Goal: Task Accomplishment & Management: Manage account settings

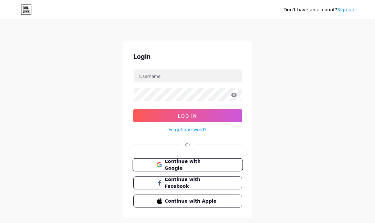
click at [187, 167] on span "Continue with Google" at bounding box center [191, 165] width 54 height 14
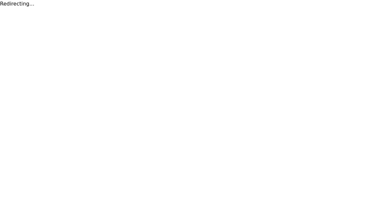
click at [13, 4] on div "Redirecting..." at bounding box center [190, 4] width 380 height 8
copy div "Redirecting"
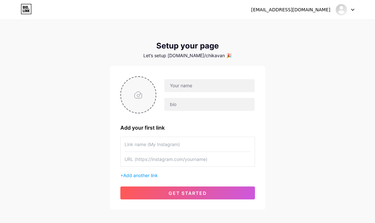
click at [135, 97] on input "file" at bounding box center [138, 95] width 35 height 36
type input "C:\fakepath\download (29).jpg"
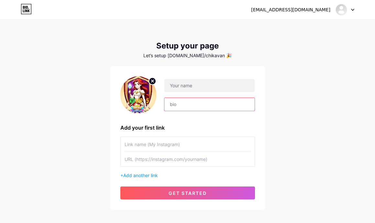
click at [181, 106] on input "text" at bounding box center [209, 104] width 90 height 13
paste input "Bonus 100% untuk member baru! Main santai, withdraw cepat, tanpa potongan. Buru…"
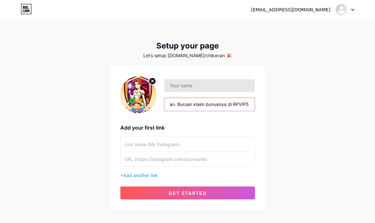
type input "Bonus 100% untuk member baru! Main santai, withdraw cepat, tanpa potongan. Buru…"
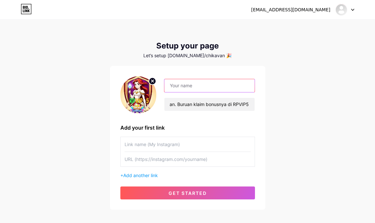
scroll to position [0, 0]
click at [196, 87] on input "text" at bounding box center [209, 85] width 90 height 13
click at [180, 85] on input "text" at bounding box center [209, 85] width 90 height 13
paste input "RPVIP5"
type input "RPVIP5"
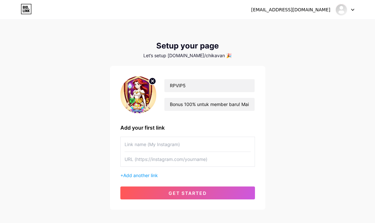
click at [275, 57] on div "chikavania39@gmail.com Dashboard Logout Setup your page Let’s setup bio.link/ch…" at bounding box center [187, 115] width 375 height 231
click at [158, 143] on input "text" at bounding box center [187, 144] width 126 height 15
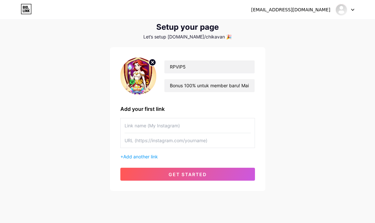
scroll to position [33, 0]
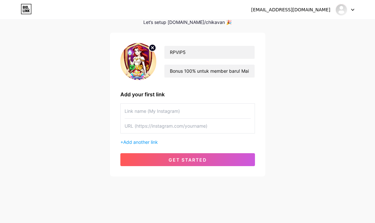
click at [151, 127] on input "text" at bounding box center [187, 126] width 126 height 15
click at [122, 143] on div "+ Add another link" at bounding box center [187, 142] width 135 height 7
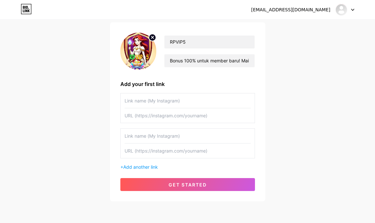
scroll to position [26, 0]
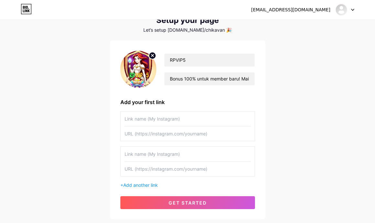
click at [155, 128] on input "text" at bounding box center [187, 133] width 126 height 15
paste input "[URL][DOMAIN_NAME]"
type input "[URL][DOMAIN_NAME]"
click at [151, 121] on input "text" at bounding box center [187, 119] width 126 height 15
type input "DAFTAR"
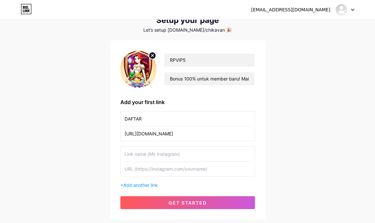
click at [144, 171] on input "text" at bounding box center [187, 169] width 126 height 15
paste input "[URL][DOMAIN_NAME]"
type input "[URL][DOMAIN_NAME]"
click at [143, 155] on input "text" at bounding box center [187, 154] width 126 height 15
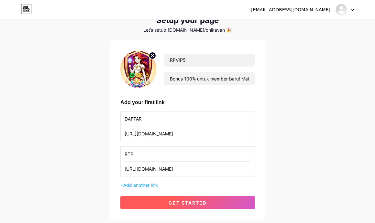
type input "RTP"
click at [185, 205] on span "get started" at bounding box center [187, 202] width 38 height 5
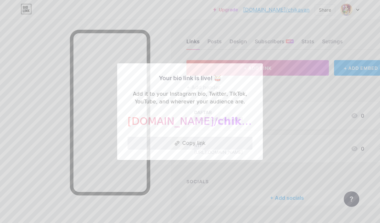
click at [192, 142] on button "Copy link" at bounding box center [189, 143] width 125 height 13
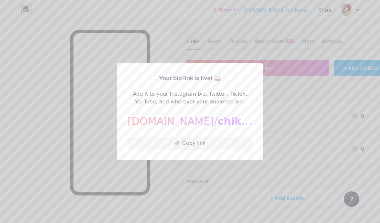
click at [171, 26] on div at bounding box center [190, 111] width 380 height 223
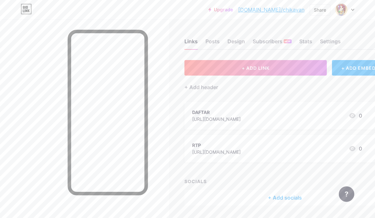
click at [241, 113] on div "DAFTAR" at bounding box center [216, 112] width 49 height 7
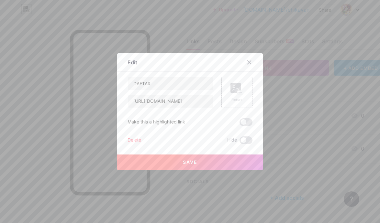
click at [230, 98] on div "Picture" at bounding box center [236, 99] width 13 height 5
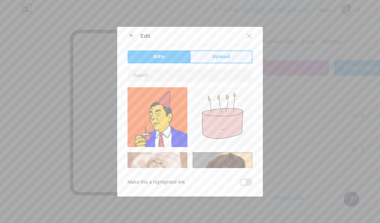
click at [212, 56] on span "Upload" at bounding box center [221, 56] width 18 height 7
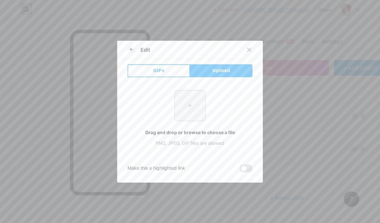
click at [194, 106] on input "file" at bounding box center [190, 106] width 30 height 30
type input "C:\fakepath\daftarosg-88_kn8gre.gif"
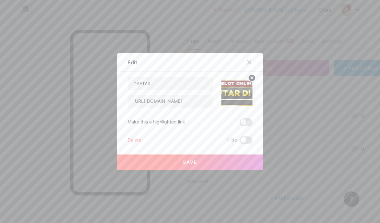
click at [204, 160] on button "Save" at bounding box center [190, 163] width 146 height 16
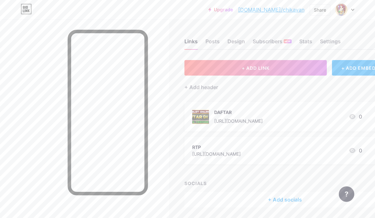
click at [241, 151] on div "[URL][DOMAIN_NAME]" at bounding box center [216, 154] width 49 height 7
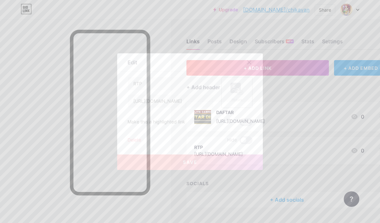
click at [231, 93] on icon at bounding box center [236, 89] width 13 height 12
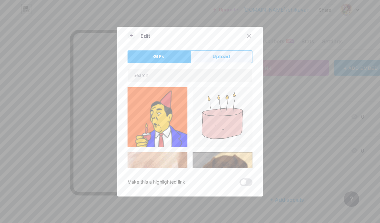
click at [216, 55] on span "Upload" at bounding box center [221, 56] width 18 height 7
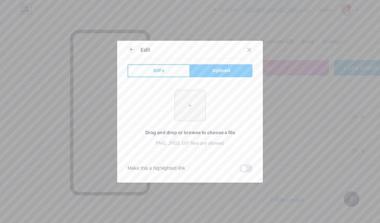
click at [189, 108] on input "file" at bounding box center [190, 106] width 30 height 30
type input "C:\fakepath\YxZhBzu.gif"
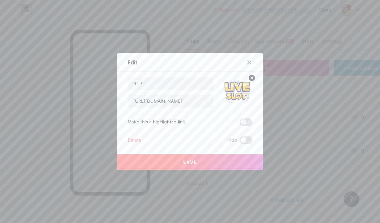
click at [202, 160] on button "Save" at bounding box center [190, 163] width 146 height 16
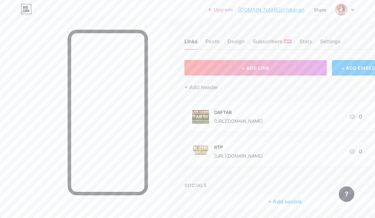
click at [341, 9] on img at bounding box center [341, 10] width 10 height 10
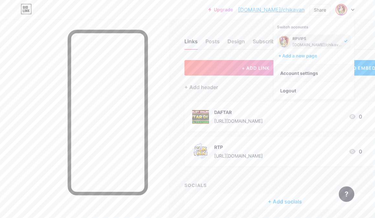
click at [305, 73] on link "Account settings" at bounding box center [314, 73] width 80 height 17
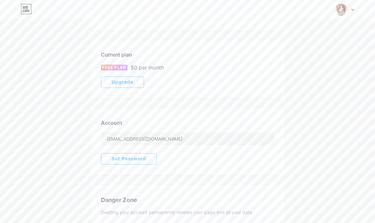
scroll to position [86, 0]
click at [169, 137] on input "chikavania39@gmail.com" at bounding box center [187, 138] width 173 height 13
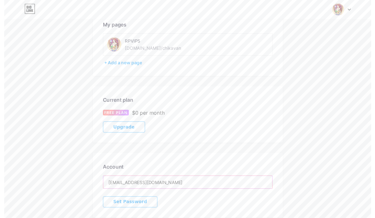
scroll to position [0, 0]
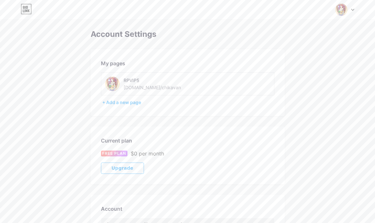
click at [181, 83] on div "RPVIP5 bio.link/chikavan" at bounding box center [160, 84] width 110 height 15
click at [120, 104] on div "+ Add a new page" at bounding box center [188, 102] width 172 height 6
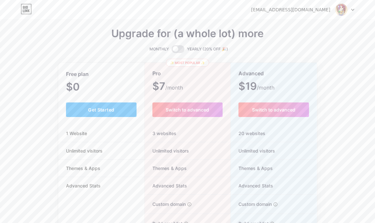
click at [337, 9] on img at bounding box center [341, 10] width 12 height 12
click at [339, 10] on img at bounding box center [341, 10] width 12 height 12
click at [342, 8] on img at bounding box center [341, 10] width 12 height 12
click at [354, 8] on div "chikavania39@gmail.com Dashboard Logout" at bounding box center [187, 10] width 375 height 12
click at [350, 11] on div at bounding box center [344, 10] width 19 height 12
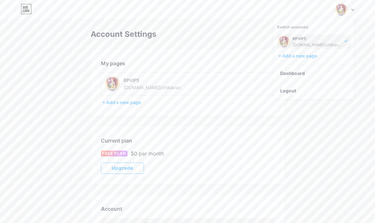
click at [23, 7] on icon at bounding box center [24, 7] width 2 height 3
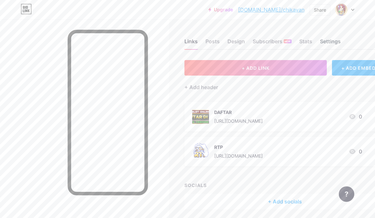
click at [331, 42] on div "Settings" at bounding box center [330, 44] width 21 height 12
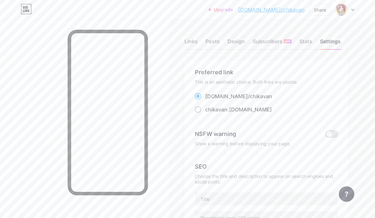
click at [201, 110] on span at bounding box center [198, 109] width 6 height 6
click at [205, 113] on input "chikavan .bio.link" at bounding box center [207, 115] width 4 height 4
radio input "true"
click at [201, 98] on span at bounding box center [198, 96] width 6 height 6
click at [205, 100] on input "bio.link/ chikavan" at bounding box center [207, 102] width 4 height 4
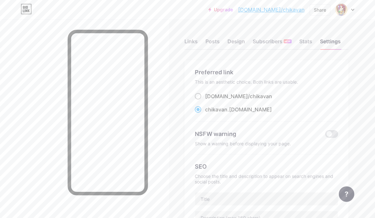
radio input "true"
click at [200, 115] on div "Preferred link This is an aesthetic choice. Both links are usable. bio.link/ ch…" at bounding box center [266, 95] width 143 height 54
click at [200, 110] on span at bounding box center [198, 109] width 6 height 6
click at [205, 113] on input "chikavan .bio.link" at bounding box center [207, 115] width 4 height 4
radio input "true"
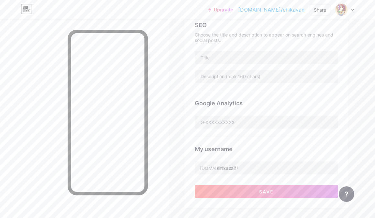
scroll to position [43, 0]
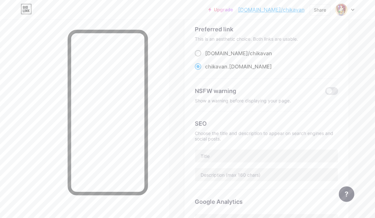
click at [201, 52] on span at bounding box center [198, 53] width 6 height 6
click at [205, 57] on input "bio.link/ chikavan" at bounding box center [207, 59] width 4 height 4
radio input "true"
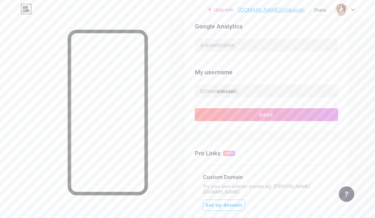
scroll to position [259, 0]
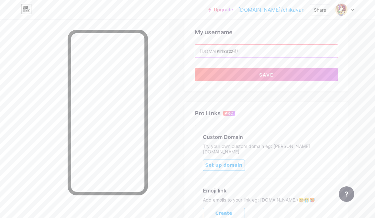
click at [250, 53] on input "chikavan" at bounding box center [266, 51] width 143 height 13
paste input "rpvip5"
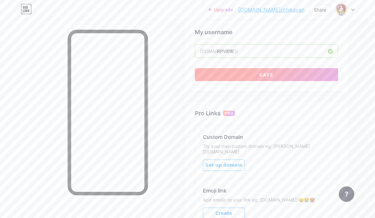
click at [274, 75] on span "Save" at bounding box center [266, 74] width 15 height 5
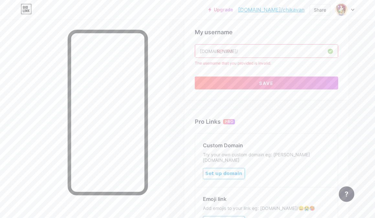
click at [254, 51] on input "RPVIP5" at bounding box center [266, 51] width 143 height 13
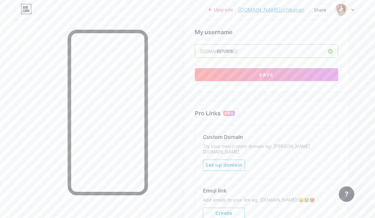
click at [284, 31] on div "My username" at bounding box center [266, 32] width 143 height 9
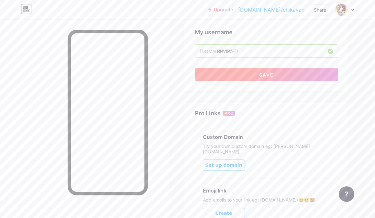
click at [278, 76] on button "Save" at bounding box center [266, 74] width 143 height 13
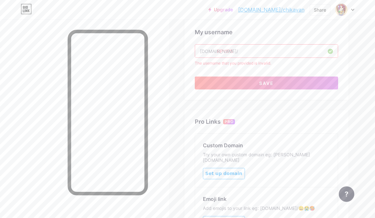
click at [226, 51] on input "RPVIP5" at bounding box center [266, 51] width 143 height 13
click at [229, 51] on input "RPVIP5" at bounding box center [266, 51] width 143 height 13
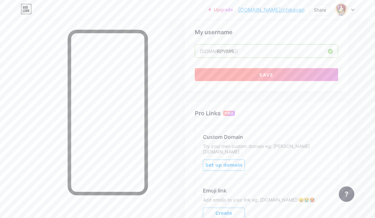
type input "RPVIIP5"
click at [245, 73] on button "Save" at bounding box center [266, 74] width 143 height 13
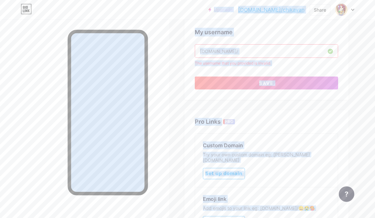
click at [243, 52] on input "RPVIIP5" at bounding box center [266, 51] width 143 height 13
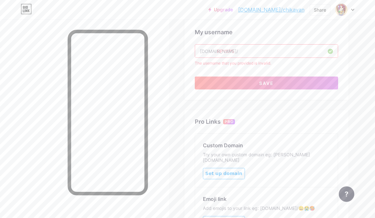
click at [243, 52] on input "RPVIIP5" at bounding box center [266, 51] width 143 height 13
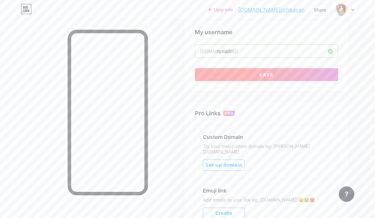
type input "rpvip5"
click at [261, 71] on button "Save" at bounding box center [266, 74] width 143 height 13
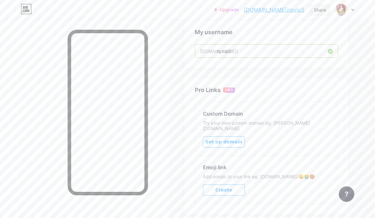
click at [319, 11] on div "Share" at bounding box center [320, 9] width 12 height 7
click at [281, 33] on div "Copy link" at bounding box center [281, 34] width 96 height 16
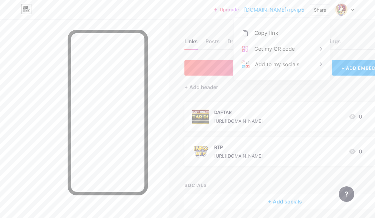
click at [193, 13] on div "Upgrade bio.link/rpvip5... bio.link/rpvip5 Share Copy link https://bio.link/rpv…" at bounding box center [187, 10] width 375 height 12
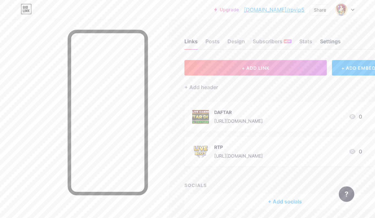
click at [331, 42] on div "Settings" at bounding box center [330, 44] width 21 height 12
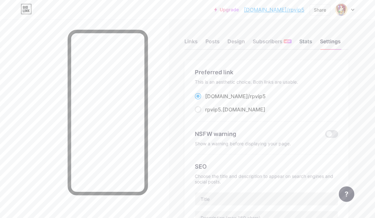
click at [307, 42] on div "Stats" at bounding box center [305, 44] width 13 height 12
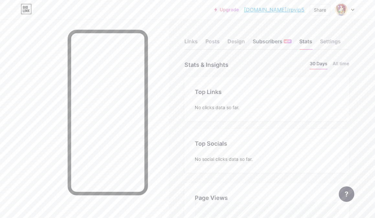
click at [277, 43] on div "Subscribers NEW" at bounding box center [272, 44] width 39 height 12
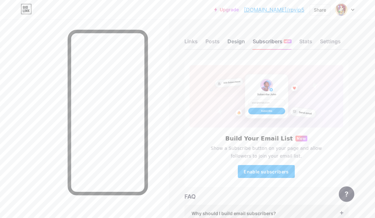
click at [242, 44] on div "Design" at bounding box center [235, 44] width 17 height 12
click at [216, 44] on div "Posts" at bounding box center [212, 44] width 14 height 12
click at [196, 43] on div "Links" at bounding box center [190, 44] width 13 height 12
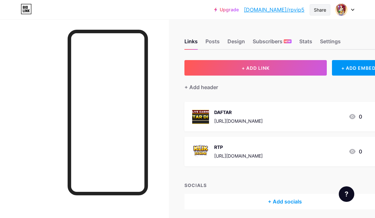
click at [317, 11] on div "Share" at bounding box center [320, 9] width 12 height 7
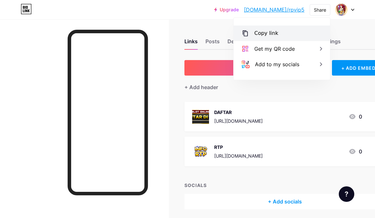
click at [279, 36] on div "Copy link" at bounding box center [281, 34] width 96 height 16
